Goal: Use online tool/utility

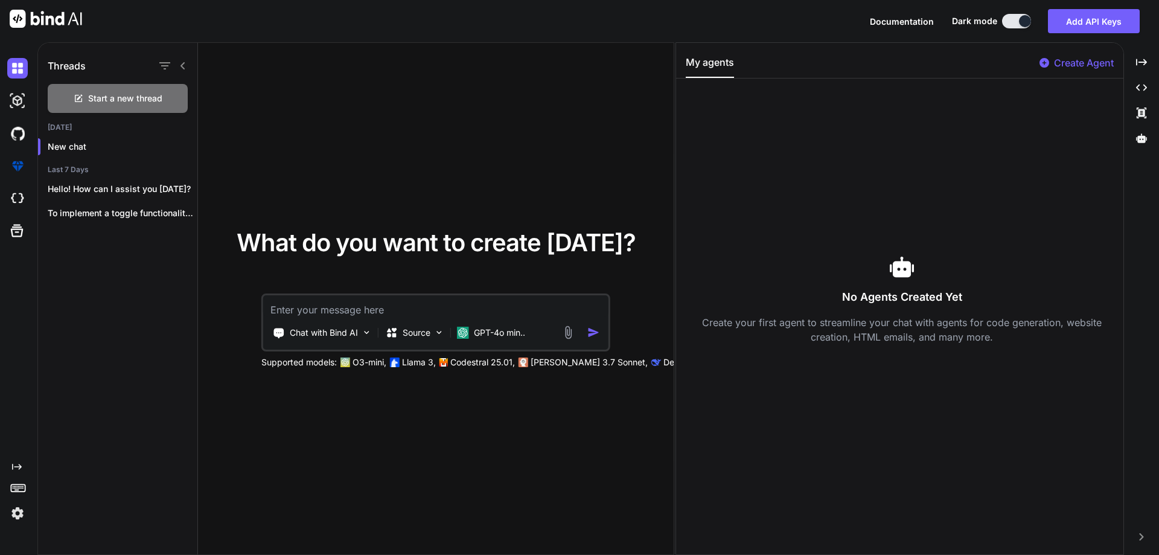
click at [309, 311] on textarea at bounding box center [435, 306] width 345 height 22
paste textarea "<form action="/submit_form.php" method="post"> <label for="name">Name:</label><…"
type textarea "<form action="/submit_form.php" method="post"> <label for="name">Name:</label><…"
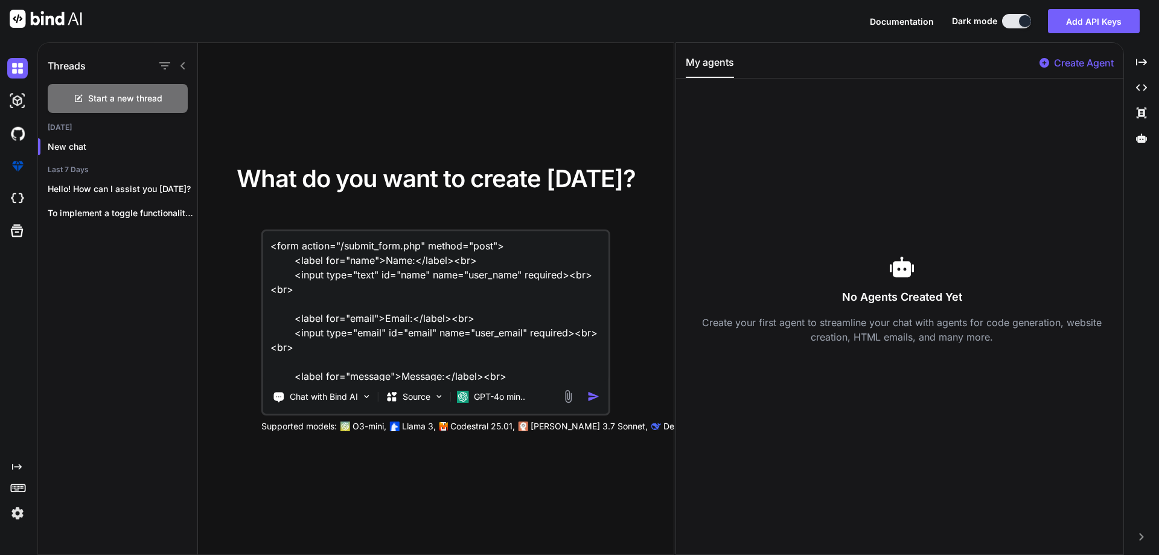
type textarea "x"
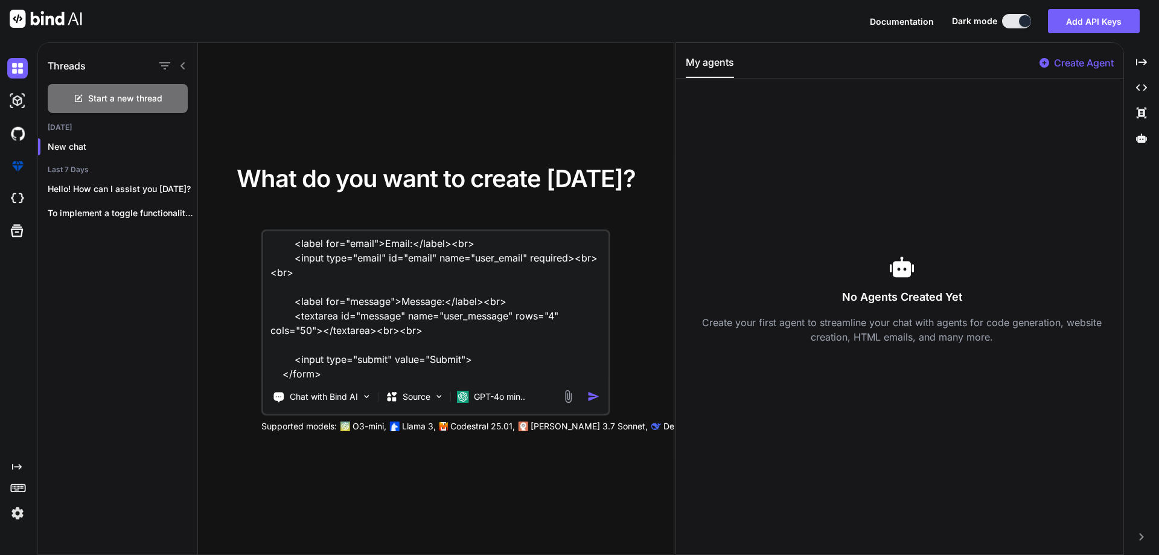
scroll to position [89, 0]
click at [354, 354] on textarea "<form action="/submit_form.php" method="post"> <label for="name">Name:</label><…" at bounding box center [435, 306] width 345 height 150
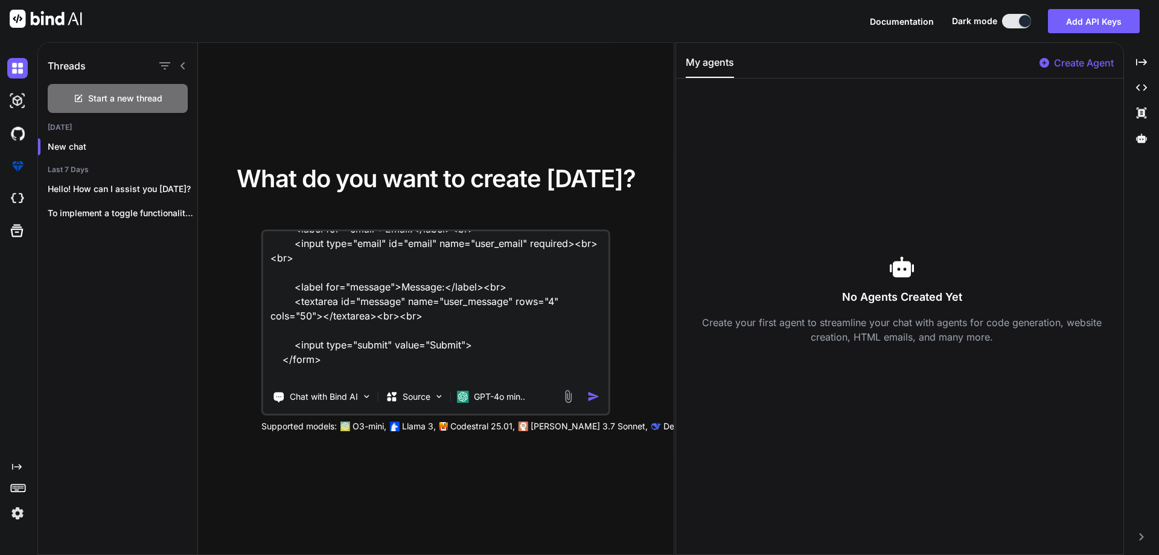
type textarea "<form action="/submit_form.php" method="post"> <label for="name">Name:</label><…"
click at [589, 400] on img "button" at bounding box center [593, 396] width 13 height 13
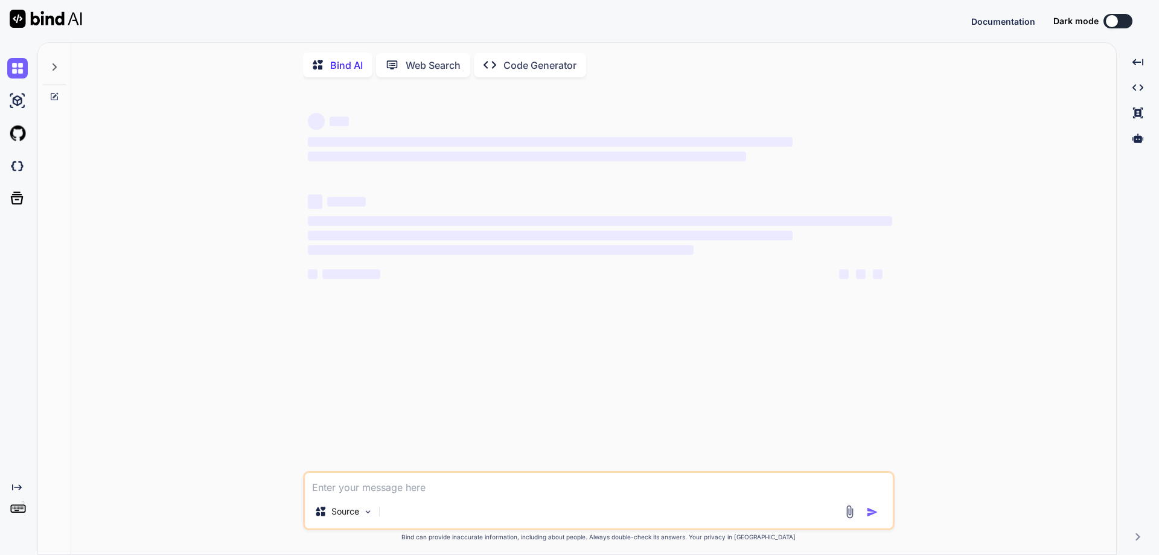
type textarea "x"
